Goal: Contribute content: Add original content to the website for others to see

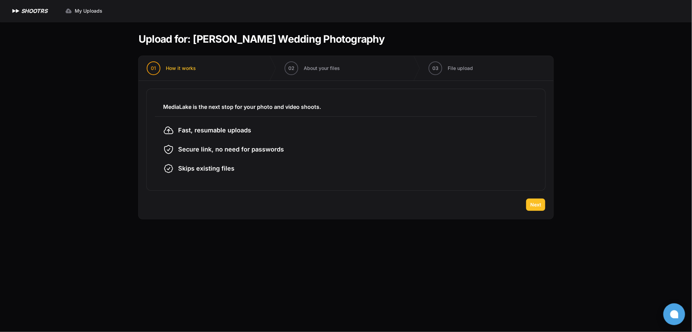
click at [530, 200] on button "Next" at bounding box center [535, 205] width 19 height 12
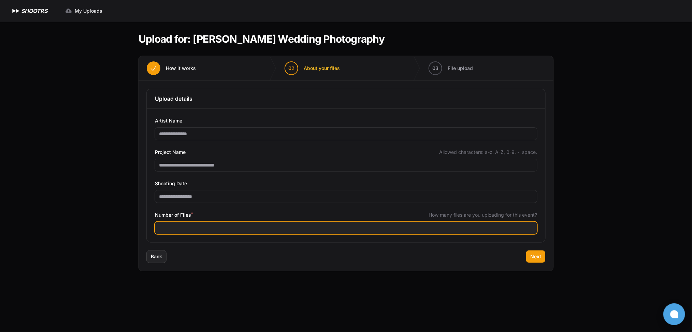
click at [215, 227] on input "Number of Files *" at bounding box center [346, 228] width 382 height 12
type input "****"
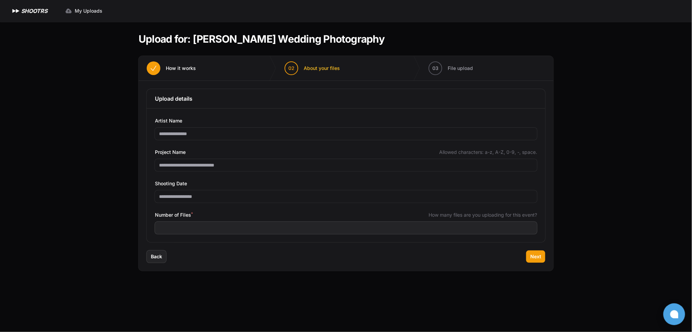
drag, startPoint x: 302, startPoint y: 267, endPoint x: 481, endPoint y: 265, distance: 178.5
click at [303, 267] on div "Back Next" at bounding box center [346, 261] width 415 height 20
click at [541, 255] on span "Next" at bounding box center [535, 256] width 11 height 7
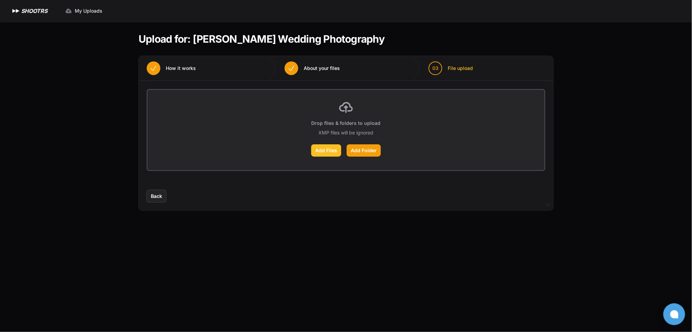
click at [323, 151] on label "Add Files" at bounding box center [326, 150] width 30 height 12
click at [0, 0] on input "Add Files" at bounding box center [0, 0] width 0 height 0
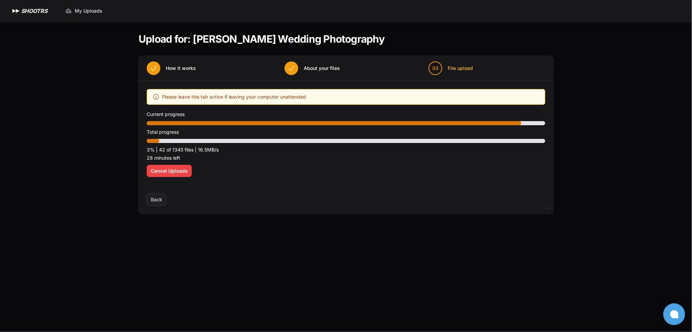
click at [638, 164] on div "Expand sidebar Collapse sidebar SHOOTRS SHOOTRS My Uploads" at bounding box center [346, 166] width 692 height 332
